Goal: Check status: Verify the current state of an ongoing process or item

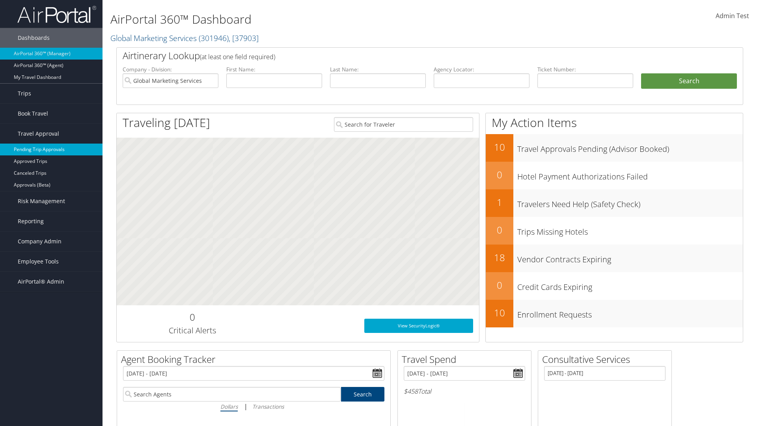
click at [51, 150] on link "Pending Trip Approvals" at bounding box center [51, 150] width 103 height 12
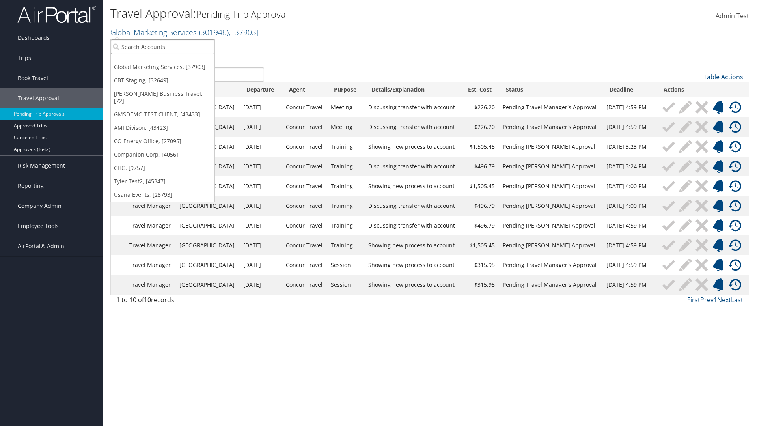
click at [163, 47] on input "search" at bounding box center [163, 46] width 104 height 15
type input "Global Marketing Services"
click at [170, 68] on div "Account" at bounding box center [170, 68] width 127 height 7
